Goal: Information Seeking & Learning: Learn about a topic

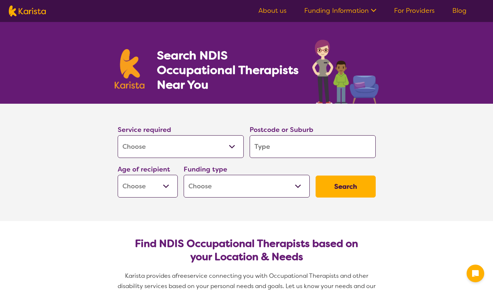
select select "[MEDICAL_DATA]"
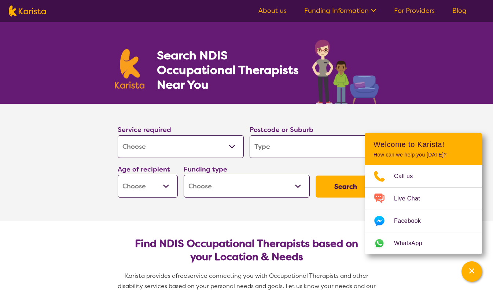
click at [230, 149] on select "Allied Health Assistant Assessment ([MEDICAL_DATA] or [MEDICAL_DATA]) Behaviour…" at bounding box center [181, 146] width 126 height 23
click at [289, 147] on input "search" at bounding box center [312, 146] width 126 height 23
type input "M"
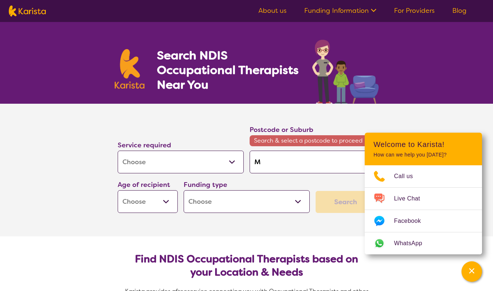
type input "Mu"
type input "Mur"
type input "[PERSON_NAME]"
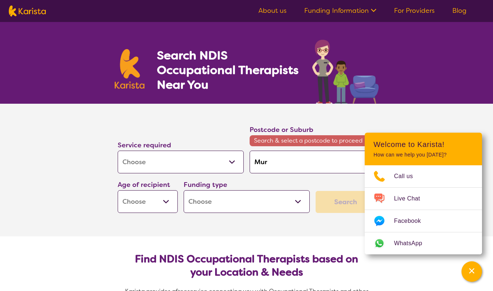
type input "[PERSON_NAME]"
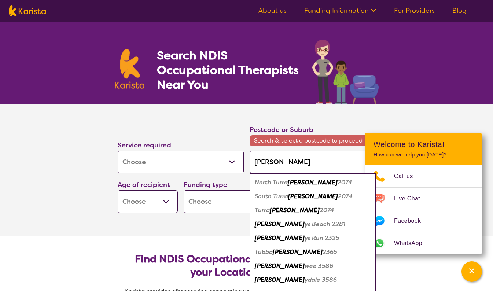
type input "[PERSON_NAME]"
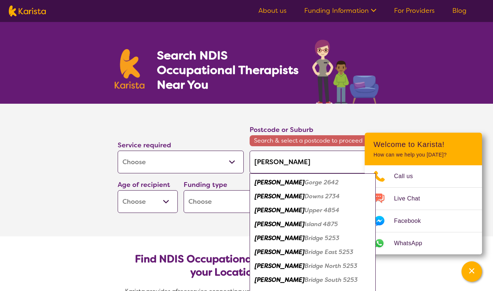
type input "[PERSON_NAME]"
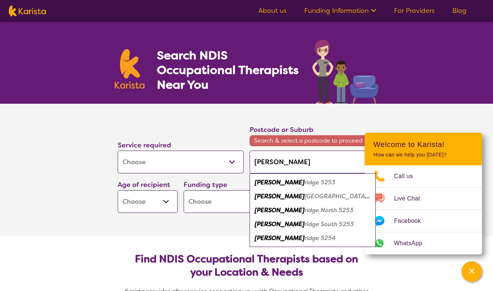
click at [304, 184] on em "ridge 5253" at bounding box center [319, 182] width 31 height 8
type input "5253"
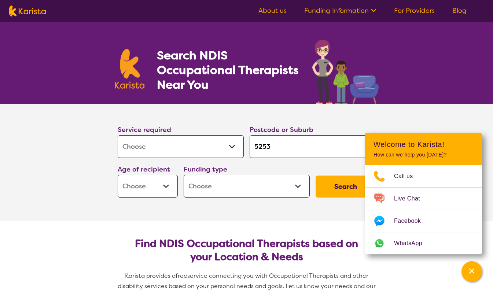
click at [164, 187] on select "Early Childhood - 0 to 9 Child - 10 to 11 Adolescent - 12 to 17 Adult - 18 to 6…" at bounding box center [148, 186] width 60 height 23
select select "AD"
click at [118, 175] on select "Early Childhood - 0 to 9 Child - 10 to 11 Adolescent - 12 to 17 Adult - 18 to 6…" at bounding box center [148, 186] width 60 height 23
select select "AD"
click at [302, 189] on select "Home Care Package (HCP) National Disability Insurance Scheme (NDIS) I don't know" at bounding box center [246, 186] width 126 height 23
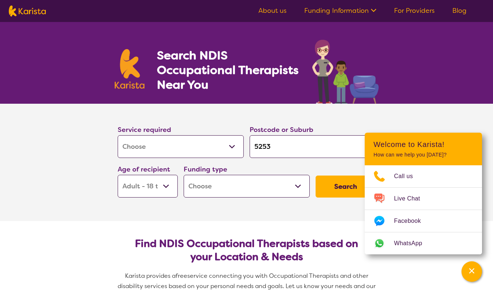
select select "NDIS"
click at [183, 175] on select "Home Care Package (HCP) National Disability Insurance Scheme (NDIS) I don't know" at bounding box center [246, 186] width 126 height 23
select select "NDIS"
click at [343, 183] on button "Search" at bounding box center [345, 186] width 60 height 22
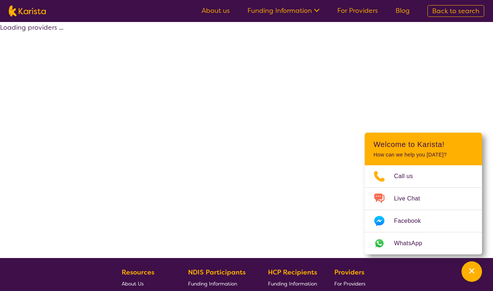
select select "by_score"
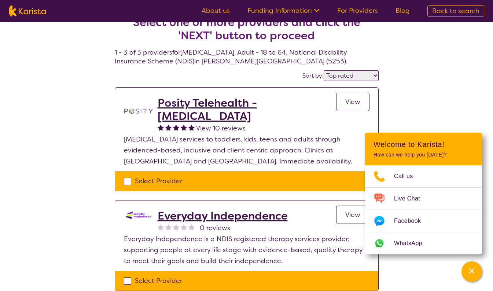
scroll to position [14, 0]
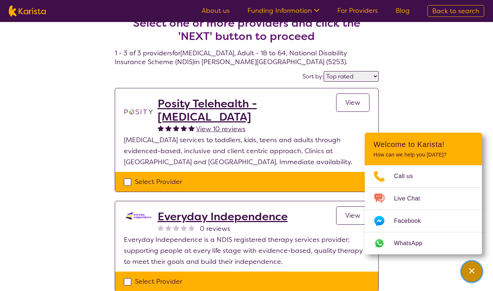
click at [472, 270] on icon "Channel Menu" at bounding box center [471, 270] width 7 height 7
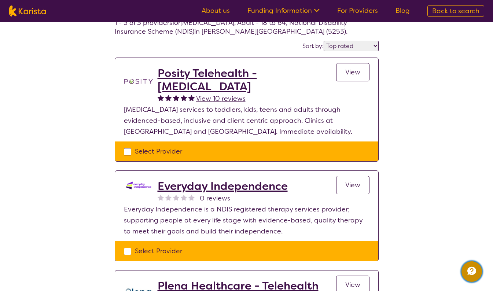
scroll to position [41, 0]
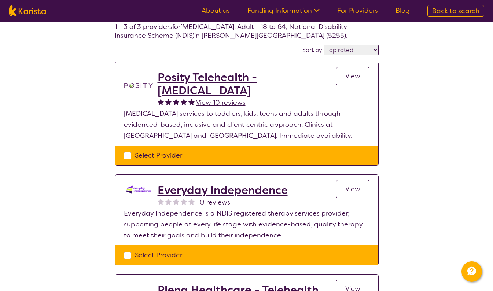
click at [359, 75] on span "View" at bounding box center [352, 76] width 15 height 9
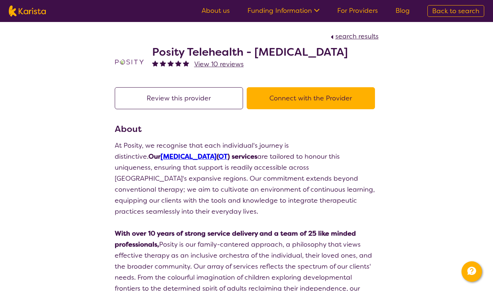
scroll to position [41, 0]
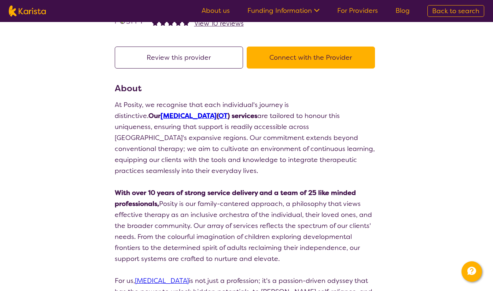
select select "by_score"
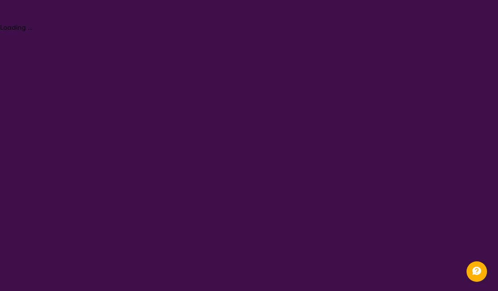
select select "[MEDICAL_DATA]"
select select "AD"
select select "NDIS"
select select "[MEDICAL_DATA]"
select select "AD"
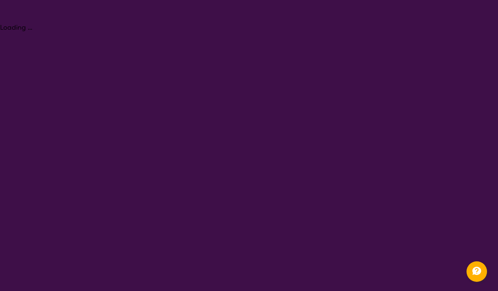
select select "NDIS"
